Goal: Check status

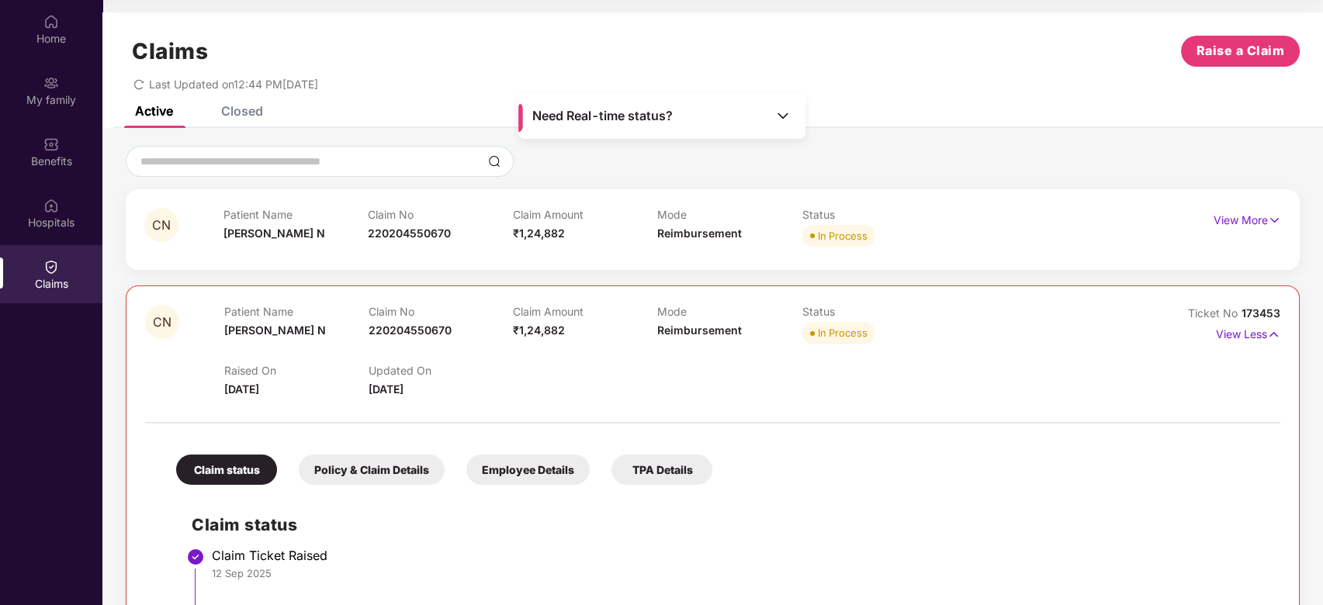
scroll to position [362, 0]
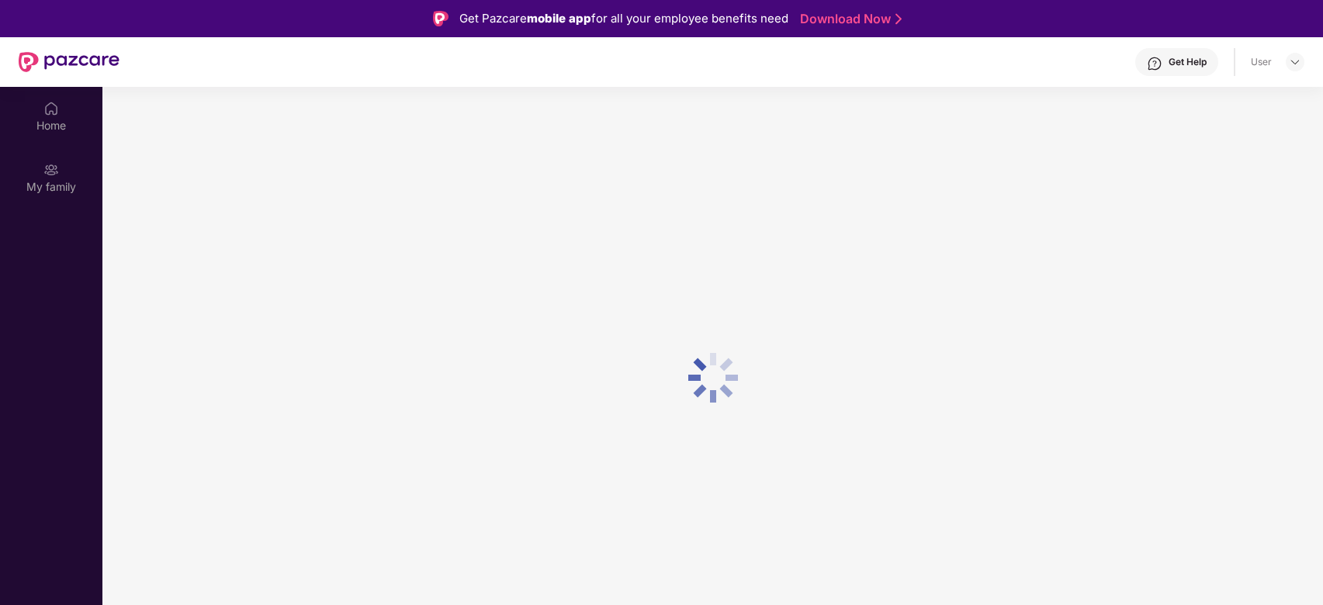
scroll to position [87, 0]
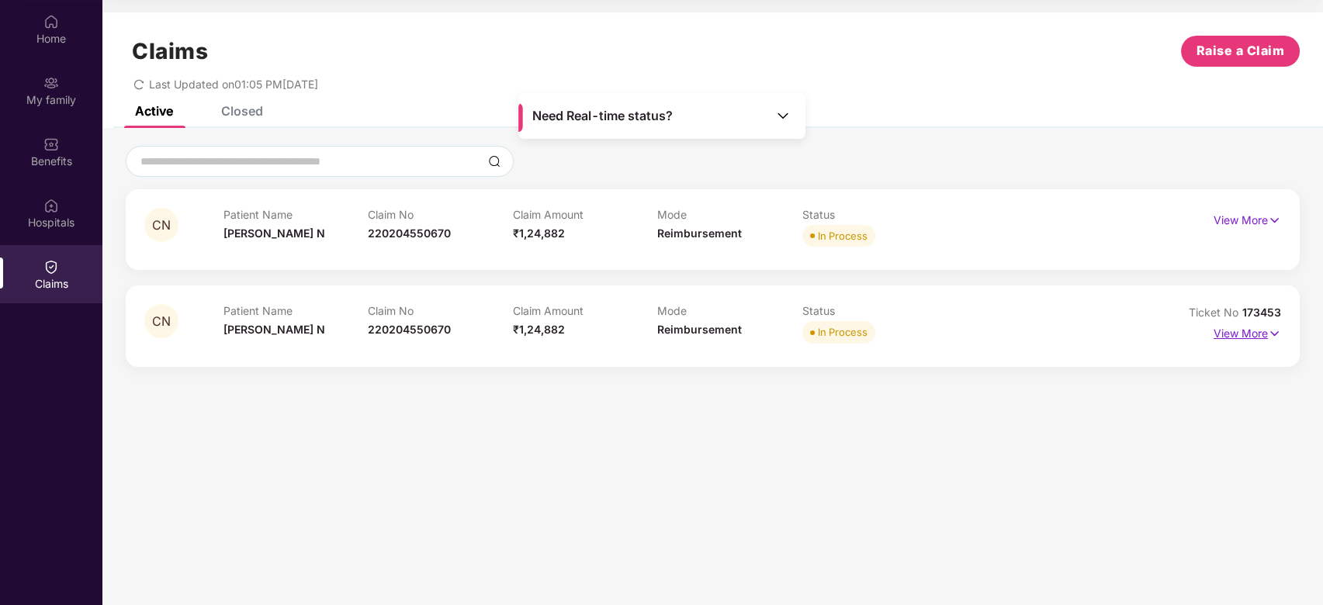
click at [1257, 331] on p "View More" at bounding box center [1248, 331] width 68 height 21
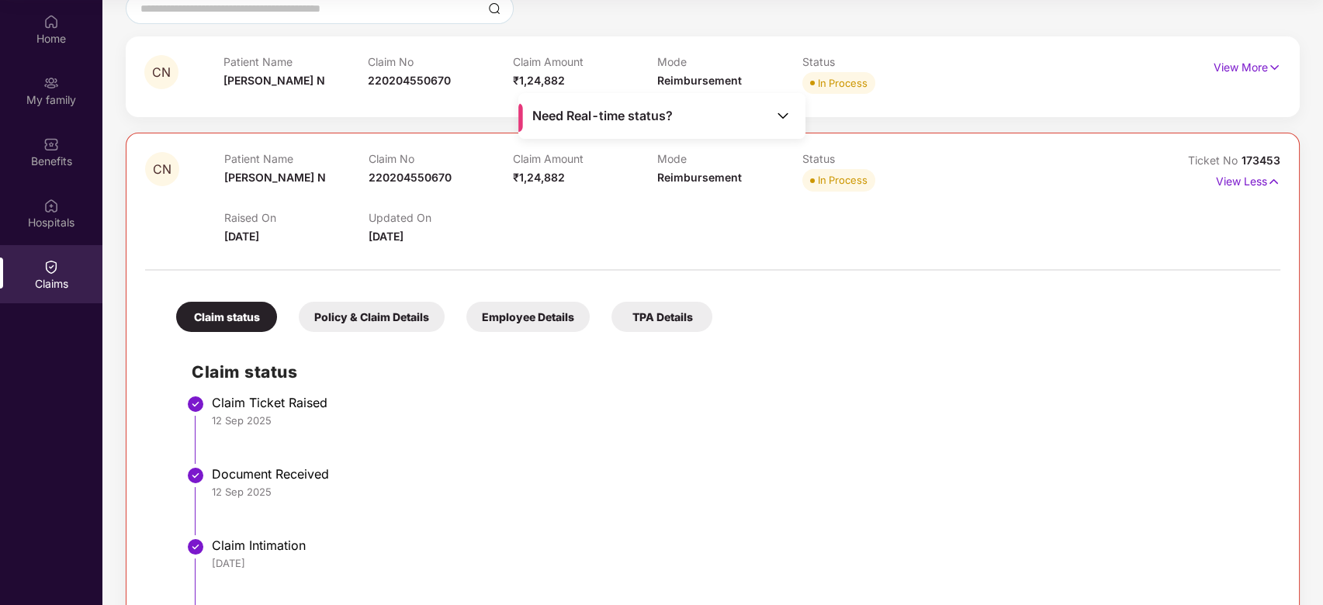
scroll to position [154, 0]
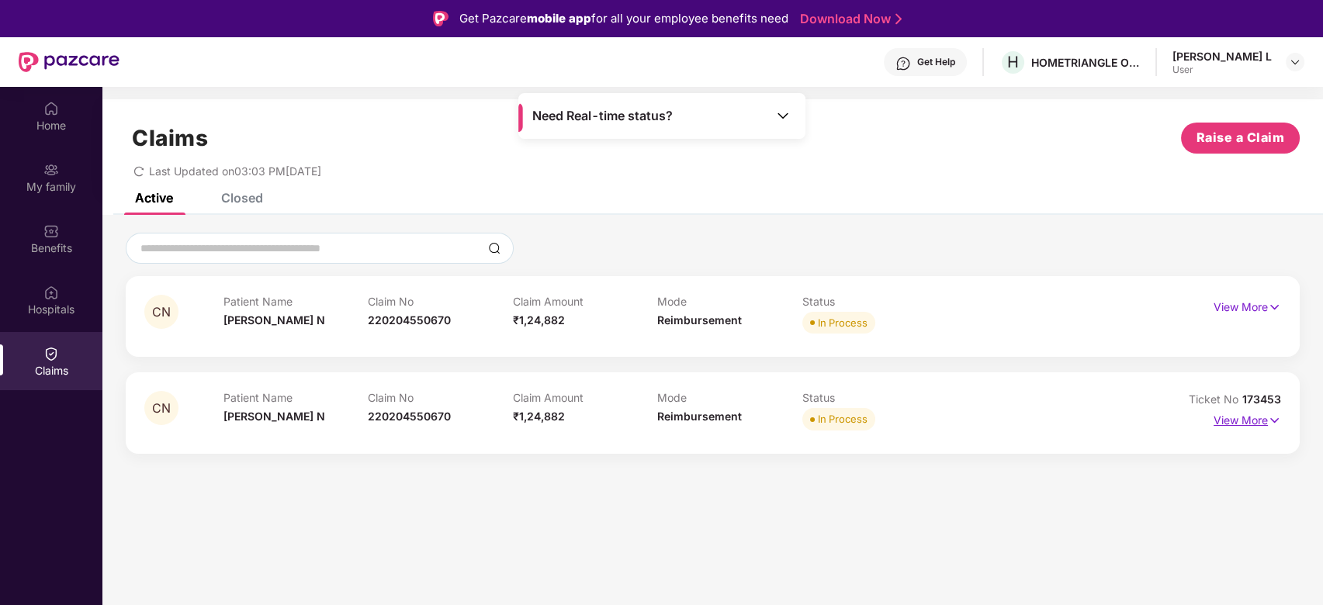
click at [1254, 415] on p "View More" at bounding box center [1248, 418] width 68 height 21
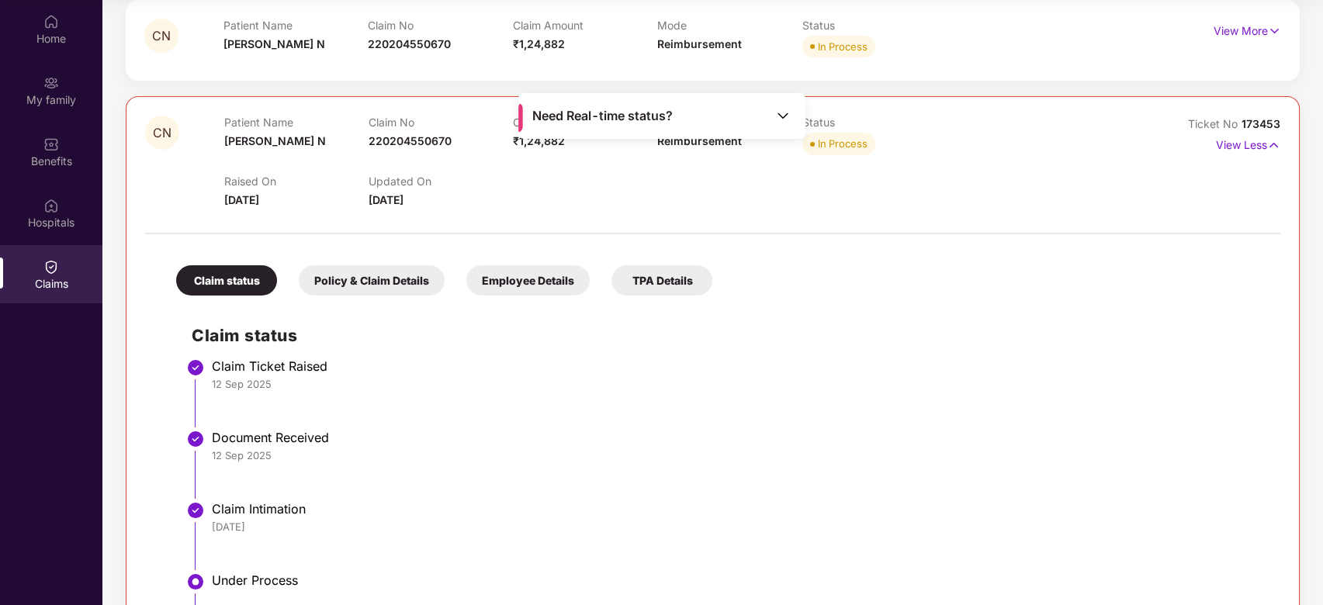
scroll to position [51, 0]
